Goal: Communication & Community: Answer question/provide support

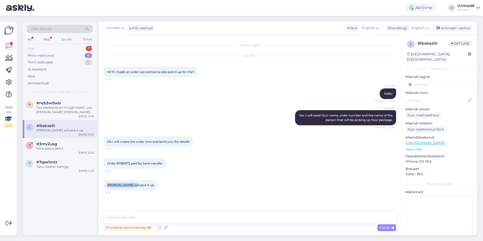
click at [39, 46] on div "Uus 1" at bounding box center [60, 48] width 66 height 7
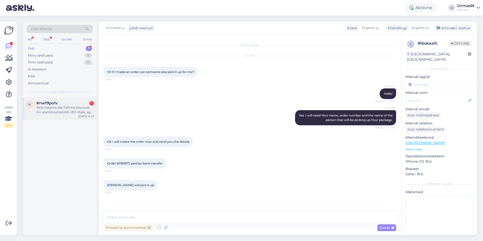
click at [54, 106] on div "Tere! Ostsime eile Tallinna Decorast 2m alumiiniumprofiili LED ribale, aga koju…" at bounding box center [65, 109] width 58 height 9
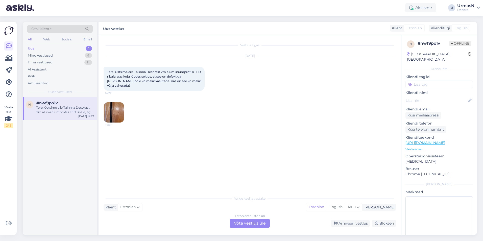
click at [242, 214] on div "Valige [PERSON_NAME] vastake Klient Estonian Mina Estonian English Muu Estonian…" at bounding box center [250, 210] width 293 height 35
click at [248, 223] on div "Estonian to Estonian Võta vestlus üle" at bounding box center [250, 223] width 40 height 9
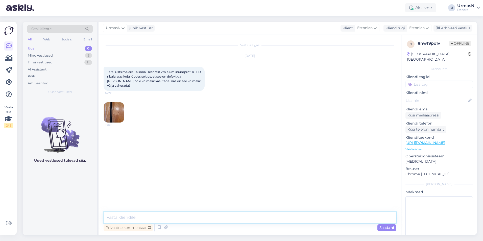
click at [135, 216] on textarea at bounding box center [250, 217] width 293 height 11
type textarea "Tere!"
click at [113, 108] on img at bounding box center [114, 112] width 20 height 20
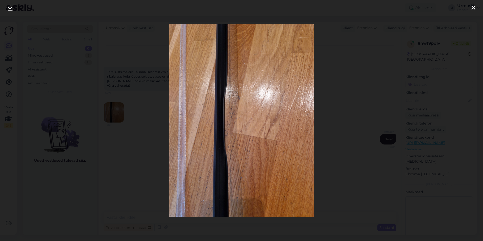
click at [374, 94] on div at bounding box center [241, 120] width 483 height 241
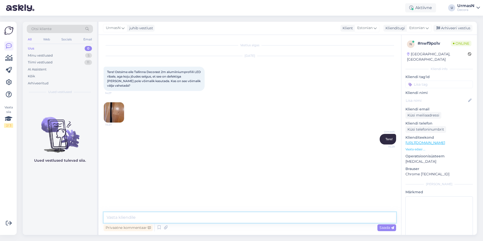
click at [131, 218] on textarea at bounding box center [250, 217] width 293 height 11
type textarea "Võtke see [PERSON_NAME] pöörduge kaupluse vastava osakonna [PERSON_NAME]."
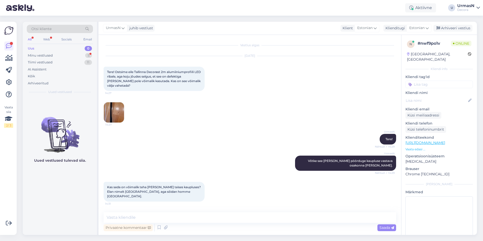
click at [107, 112] on img at bounding box center [114, 112] width 20 height 20
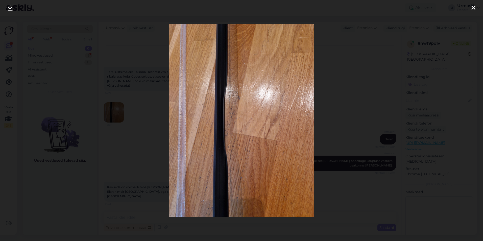
click at [108, 153] on div at bounding box center [241, 120] width 483 height 241
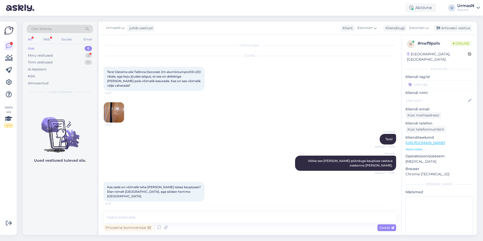
click at [414, 147] on p "Vaata edasi ..." at bounding box center [439, 149] width 67 height 5
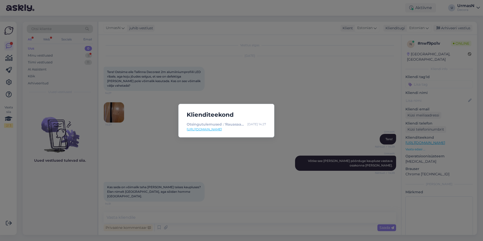
click at [144, 158] on div "Klienditeekond Otsingutulemused : 'Rauasaag' | Decora [DATE] 14:27 [URL][DOMAIN…" at bounding box center [241, 120] width 483 height 241
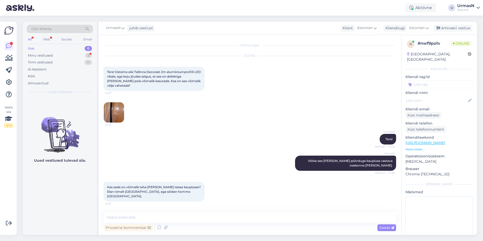
click at [111, 111] on img at bounding box center [114, 112] width 20 height 20
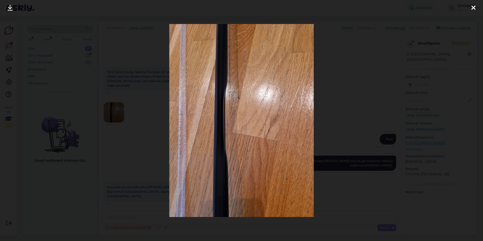
click at [143, 141] on div at bounding box center [241, 120] width 483 height 241
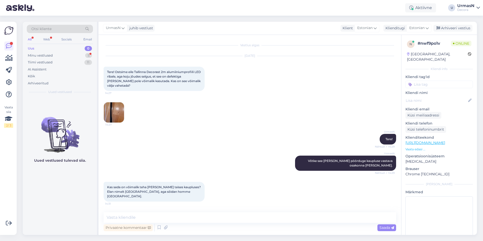
click at [46, 52] on div "Uus 0" at bounding box center [60, 48] width 66 height 7
click at [45, 56] on div "Minu vestlused" at bounding box center [40, 55] width 25 height 5
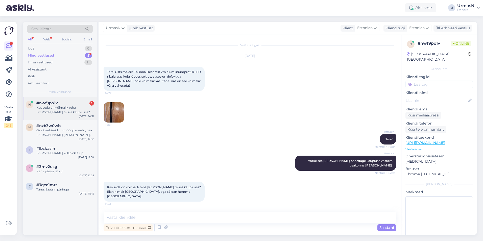
click at [69, 112] on div "Kas seda on võimalik teha [PERSON_NAME] teises kaupluses? Elan nimelt [GEOGRAPH…" at bounding box center [65, 109] width 58 height 9
click at [112, 113] on img at bounding box center [114, 112] width 20 height 20
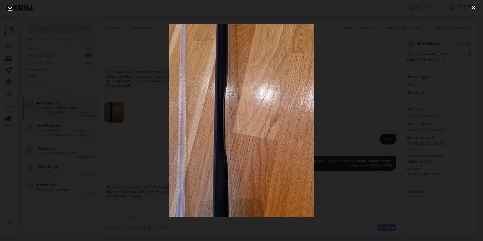
click at [145, 141] on div at bounding box center [241, 120] width 483 height 241
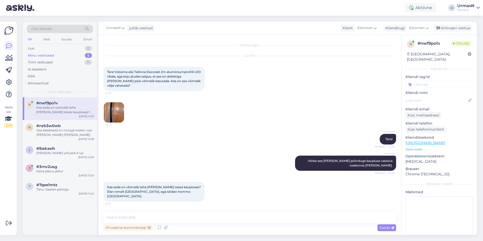
click at [111, 116] on img at bounding box center [114, 112] width 20 height 20
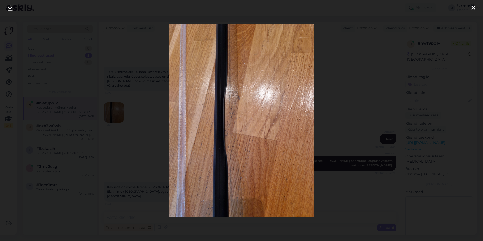
click at [348, 92] on div at bounding box center [241, 120] width 483 height 241
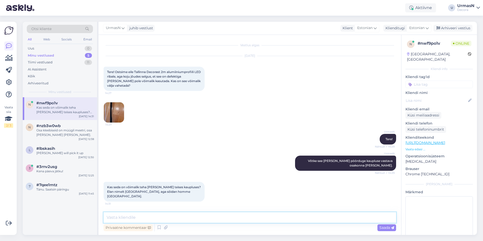
click at [139, 215] on textarea at bounding box center [250, 217] width 293 height 11
click at [418, 147] on p "Vaata edasi ..." at bounding box center [439, 149] width 67 height 5
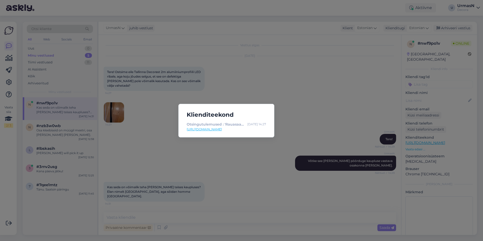
click at [308, 135] on div "Klienditeekond Otsingutulemused : 'Rauasaag' | Decora [DATE] 14:27 [URL][DOMAIN…" at bounding box center [241, 120] width 483 height 241
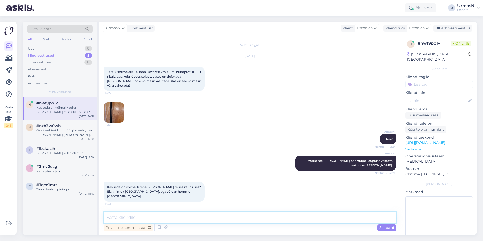
click at [131, 218] on textarea at bounding box center [250, 217] width 293 height 11
type textarea "On Teil täpne tootenimi või tootekood anda? Saaks kontrollida, kas seda on ülds…"
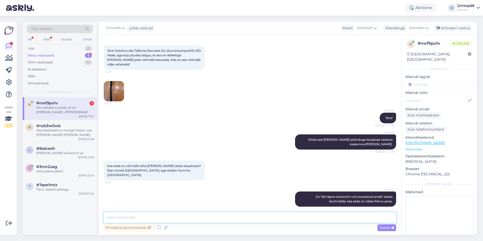
scroll to position [43, 0]
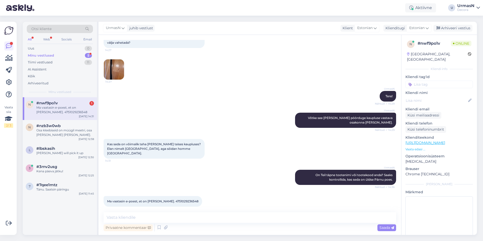
click at [170, 199] on span "Ma vaatasin e-poest, et on [PERSON_NAME]. 4751029236548" at bounding box center [152, 201] width 91 height 4
copy div "4751029236548 14:37"
click at [166, 214] on textarea at bounding box center [250, 217] width 293 height 11
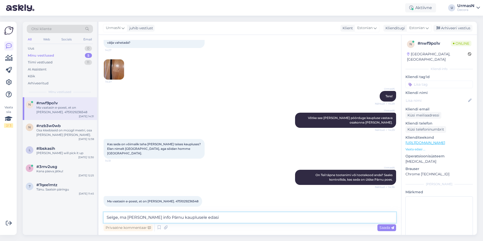
type textarea "Selge, ma [PERSON_NAME] info Pärnu kauplusele edasi."
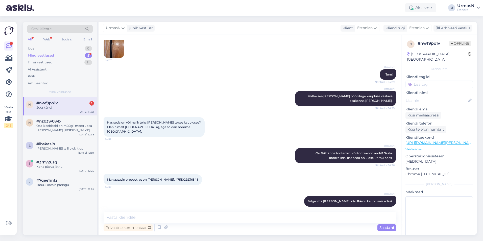
scroll to position [86, 0]
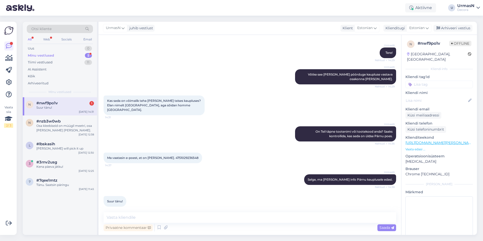
click at [44, 111] on div "n #nwf9po1v 1 Suur tänu! [DATE] 14:31" at bounding box center [60, 106] width 74 height 18
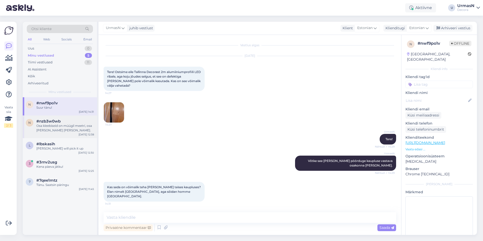
click at [59, 129] on div "Osa kleebiseid on müügil meetri, osa [PERSON_NAME] [PERSON_NAME]." at bounding box center [65, 128] width 58 height 9
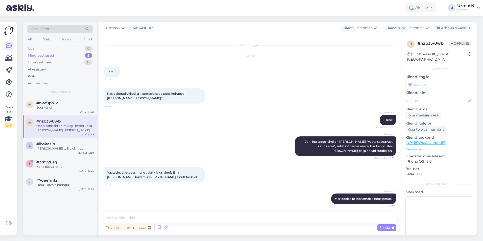
scroll to position [24, 0]
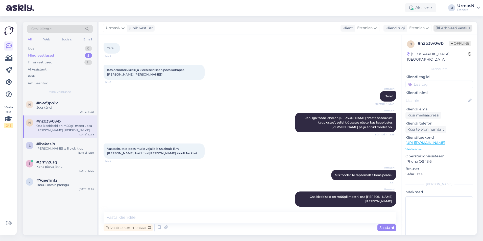
click at [459, 29] on div "Arhiveeri vestlus" at bounding box center [453, 28] width 39 height 7
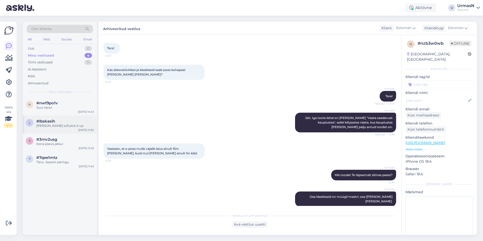
click at [55, 128] on div "l #lbskasih [PERSON_NAME] will pick it up [DATE] 12:30" at bounding box center [60, 124] width 74 height 18
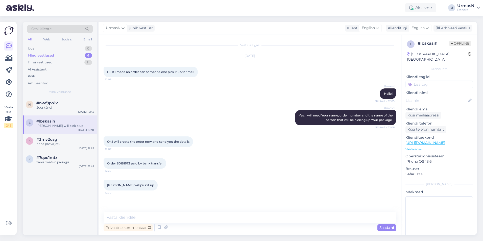
click at [126, 162] on span "Order 80181673 paid by bank transfer" at bounding box center [135, 163] width 56 height 4
copy span "80181673"
click at [64, 144] on div "Kena päeva jätku!" at bounding box center [65, 144] width 58 height 5
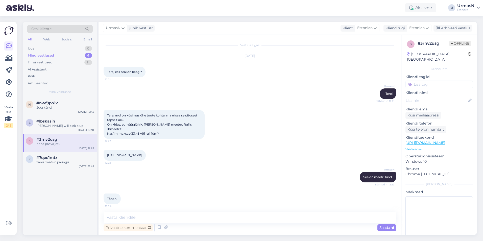
scroll to position [19, 0]
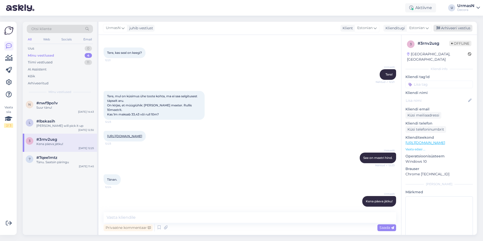
click at [460, 27] on div "Arhiveeri vestlus" at bounding box center [453, 28] width 39 height 7
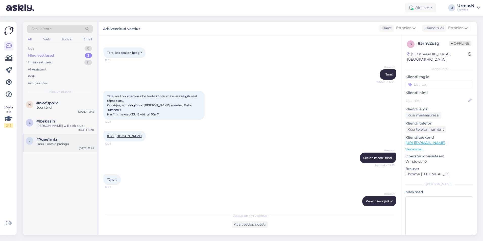
click at [65, 141] on div "#7qee1mtz" at bounding box center [65, 139] width 58 height 5
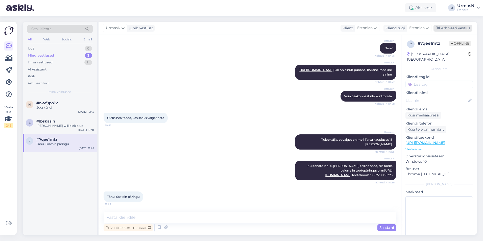
click at [460, 27] on div "Arhiveeri vestlus" at bounding box center [453, 28] width 39 height 7
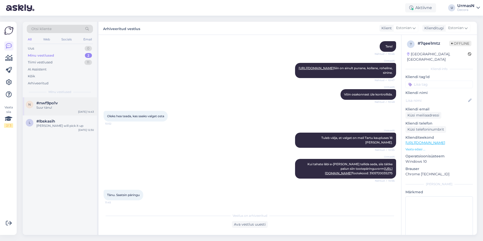
click at [54, 104] on span "#nwf9po1v" at bounding box center [46, 103] width 21 height 5
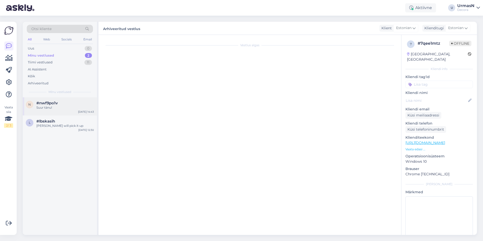
scroll to position [86, 0]
